Goal: Check status: Check status

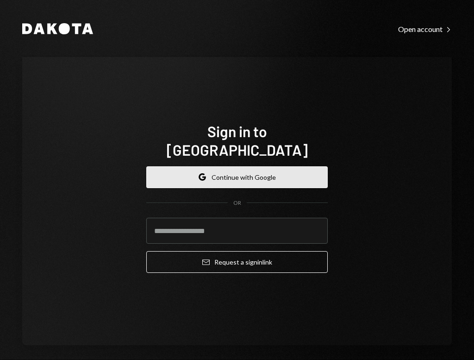
click at [253, 166] on button "Google Continue with Google" at bounding box center [236, 177] width 181 height 22
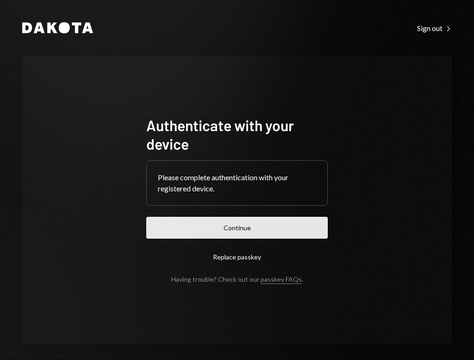
click at [225, 224] on button "Continue" at bounding box center [236, 228] width 181 height 22
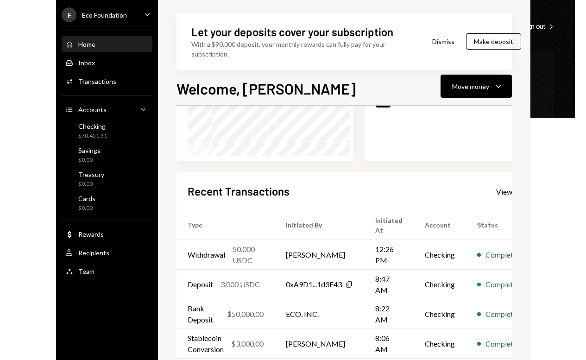
scroll to position [198, 0]
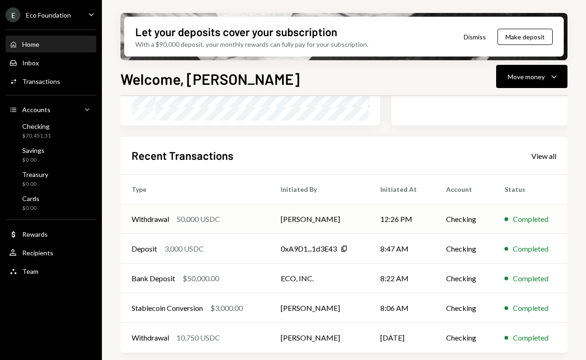
click at [460, 221] on td "Checking" at bounding box center [464, 219] width 58 height 30
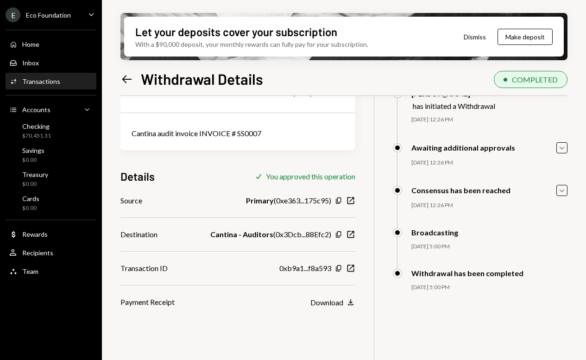
scroll to position [74, 0]
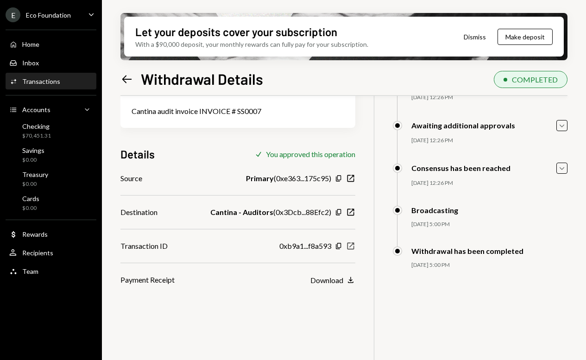
click at [352, 248] on icon "New Window" at bounding box center [350, 245] width 9 height 9
